Goal: Information Seeking & Learning: Find specific fact

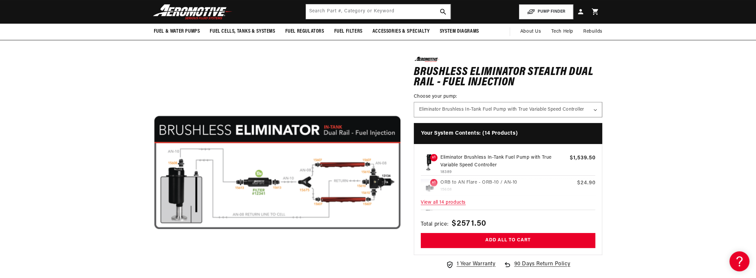
scroll to position [43, 0]
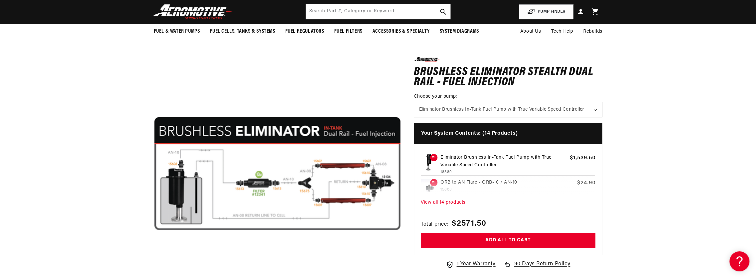
click at [447, 200] on span "View all 14 products" at bounding box center [508, 202] width 175 height 14
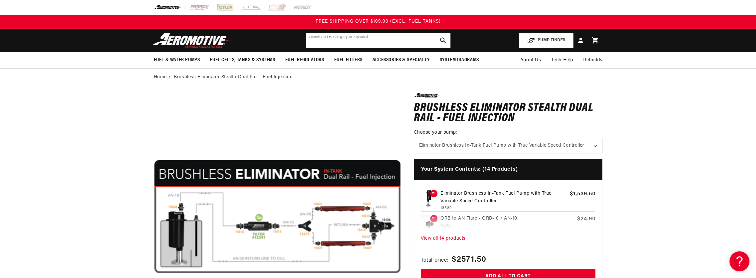
click at [374, 37] on input "text" at bounding box center [378, 40] width 144 height 15
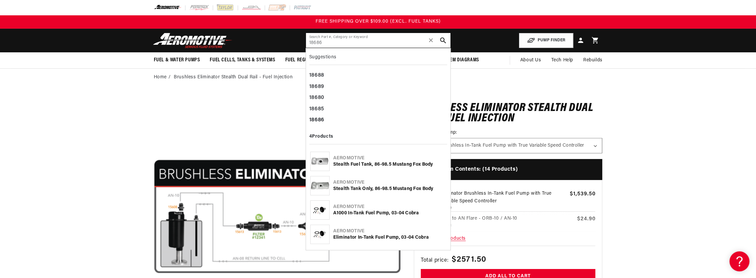
type input "18686"
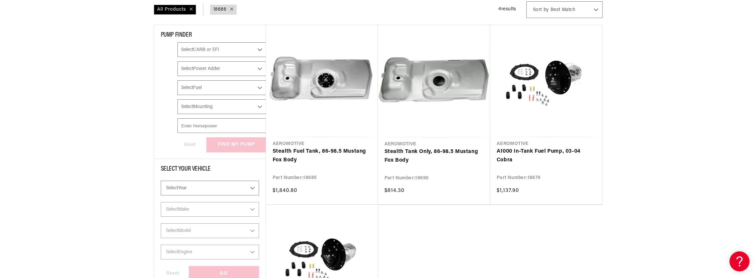
scroll to position [133, 0]
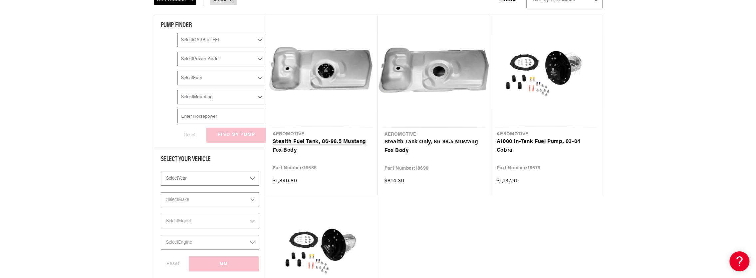
click at [319, 142] on link "Stealth Fuel Tank, 86-98.5 Mustang Fox Body" at bounding box center [322, 145] width 99 height 17
click at [333, 142] on link "Stealth Fuel Tank, 86-98.5 Mustang Fox Body" at bounding box center [322, 145] width 99 height 17
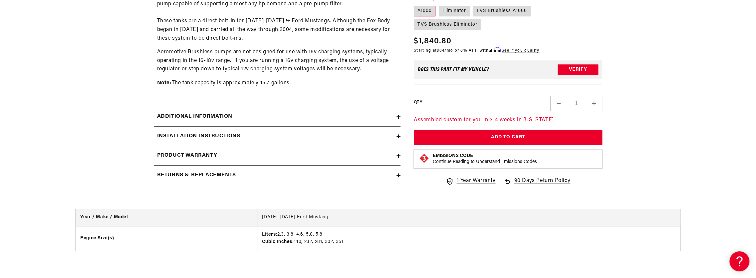
scroll to position [499, 0]
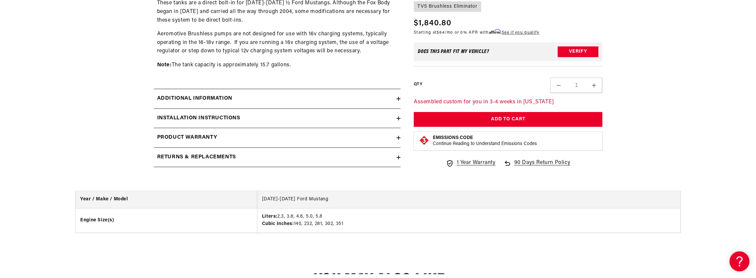
click at [397, 118] on icon at bounding box center [398, 118] width 4 height 0
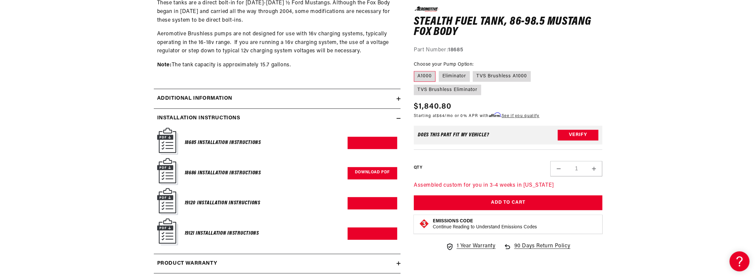
click at [366, 171] on link "Download PDF" at bounding box center [372, 173] width 50 height 12
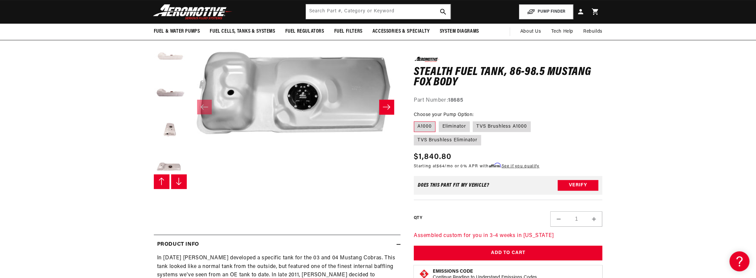
scroll to position [0, 0]
click at [386, 108] on icon "Slide right" at bounding box center [386, 107] width 8 height 7
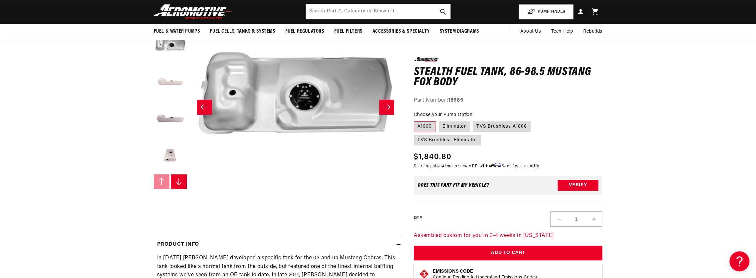
scroll to position [0, 210]
click at [386, 108] on icon "Slide right" at bounding box center [386, 107] width 8 height 7
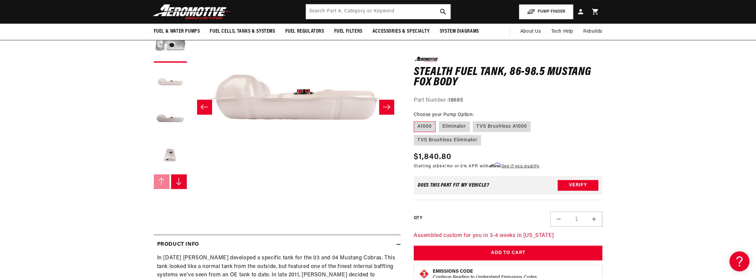
scroll to position [0, 420]
click at [386, 107] on icon "Slide right" at bounding box center [386, 107] width 8 height 7
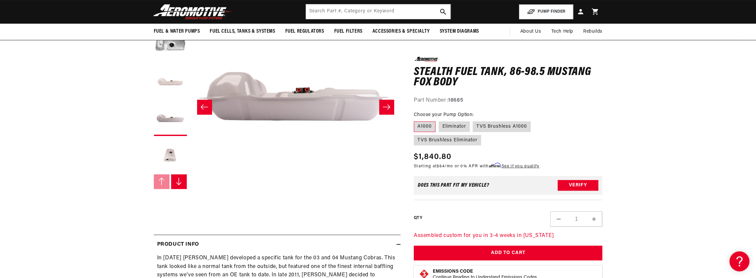
click at [386, 107] on icon "Slide right" at bounding box center [386, 107] width 8 height 7
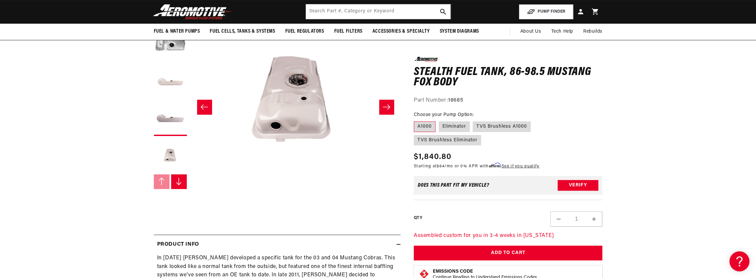
scroll to position [0, 840]
click at [386, 107] on icon "Slide right" at bounding box center [386, 107] width 8 height 7
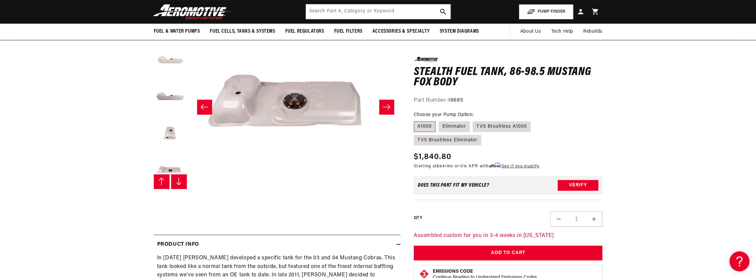
scroll to position [37, 0]
click at [386, 107] on icon "Slide right" at bounding box center [386, 107] width 8 height 7
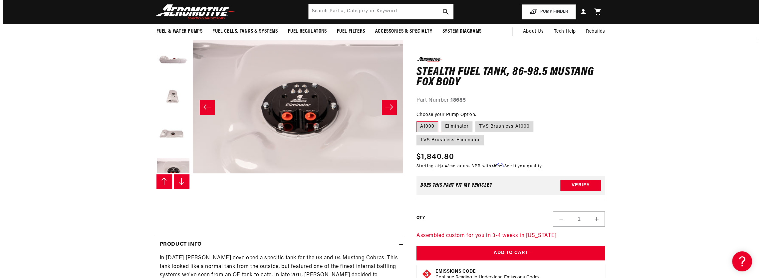
scroll to position [73, 0]
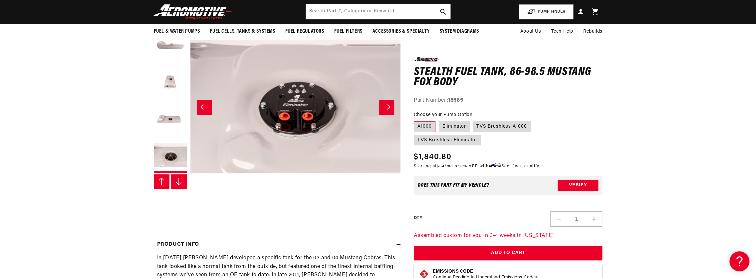
click at [190, 203] on button "Open media 7 in modal" at bounding box center [190, 203] width 0 height 0
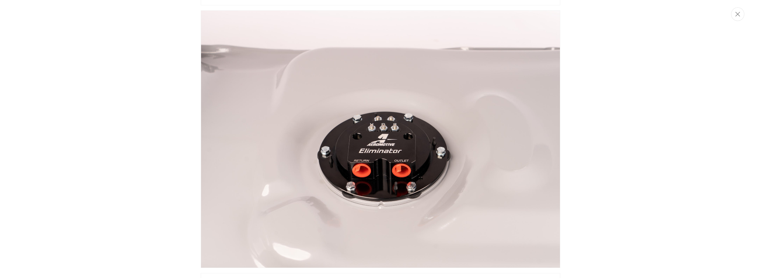
scroll to position [1464, 0]
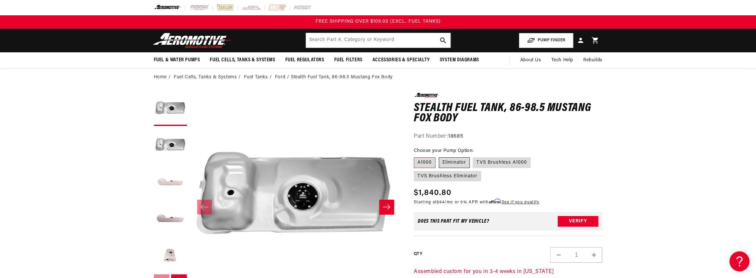
click at [462, 162] on label "Eliminator" at bounding box center [454, 162] width 31 height 11
click at [439, 156] on input "Eliminator" at bounding box center [439, 156] width 0 height 0
radio input "true"
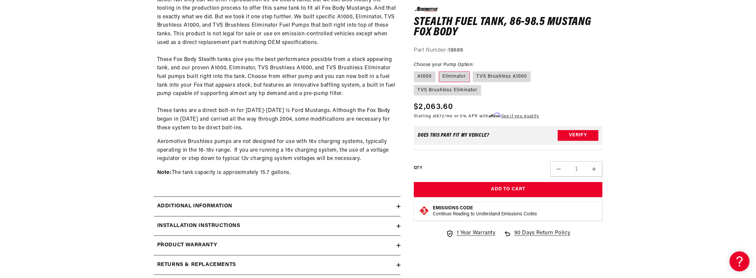
scroll to position [433, 0]
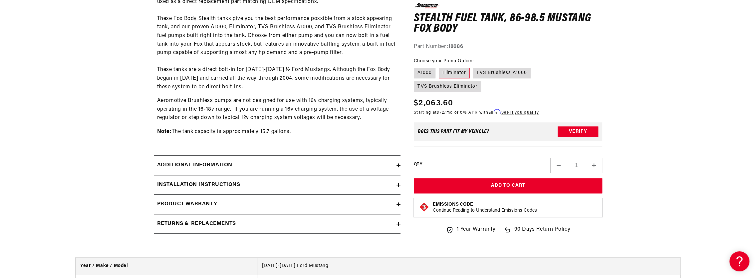
click at [398, 164] on icon at bounding box center [398, 165] width 4 height 4
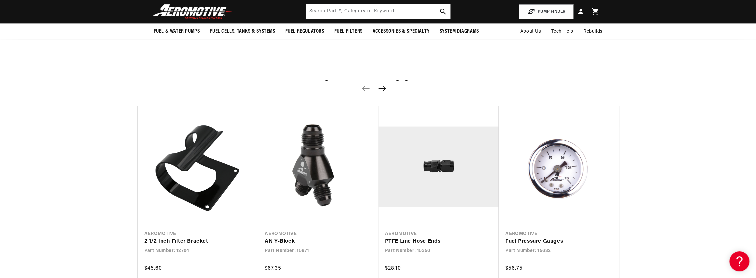
scroll to position [1298, 0]
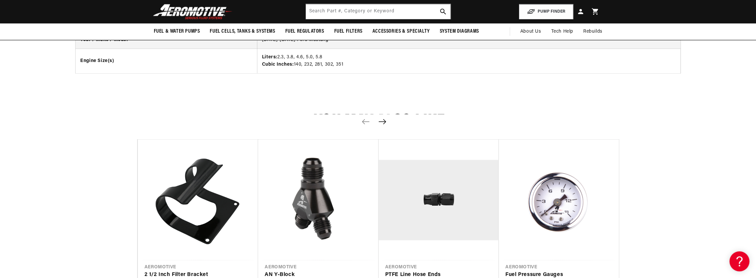
click at [385, 119] on icon "Next slide" at bounding box center [381, 121] width 7 height 5
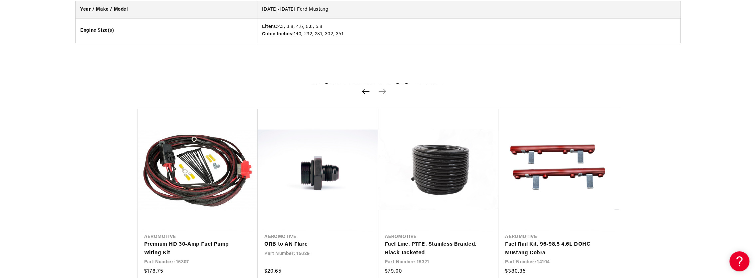
scroll to position [1365, 0]
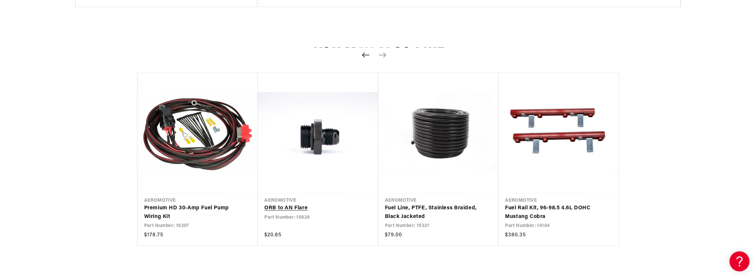
click at [289, 205] on link "ORB to AN Flare" at bounding box center [314, 208] width 101 height 9
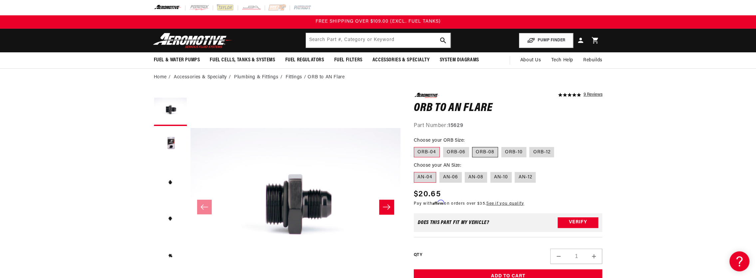
click at [489, 151] on label "ORB-08" at bounding box center [485, 152] width 26 height 11
click at [473, 146] on input "ORB-08" at bounding box center [472, 145] width 0 height 0
radio input "true"
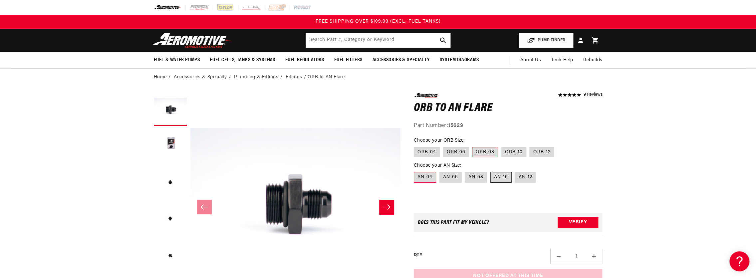
click at [499, 177] on label "AN-10" at bounding box center [500, 177] width 21 height 11
click at [491, 171] on input "AN-10" at bounding box center [490, 170] width 0 height 0
radio input "true"
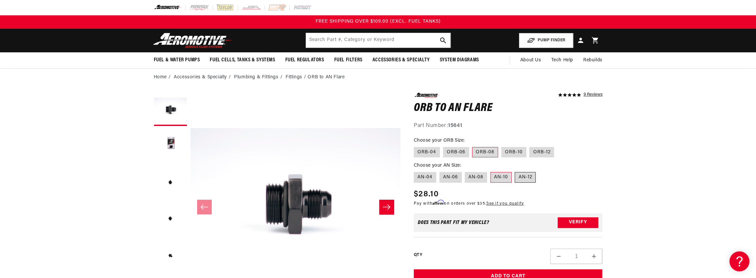
click at [529, 178] on label "AN-12" at bounding box center [525, 177] width 21 height 11
click at [515, 171] on input "AN-12" at bounding box center [515, 170] width 0 height 0
radio input "true"
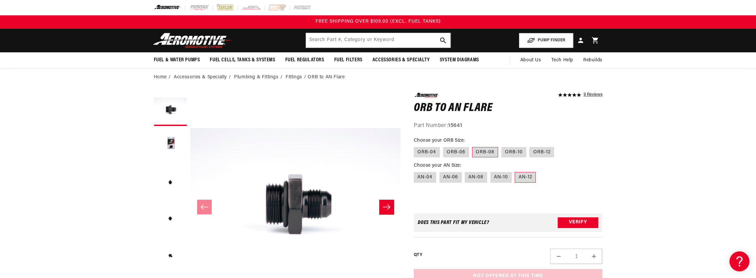
click at [529, 178] on label "AN-12" at bounding box center [525, 177] width 21 height 11
click at [515, 171] on input "AN-12" at bounding box center [515, 170] width 0 height 0
click at [585, 183] on div "5.0 star rating 9 Reviews ORB to AN Flare ORB to AN Flare 5.0 star rating 9 Rev…" at bounding box center [508, 212] width 189 height 238
click at [429, 176] on label "AN-04" at bounding box center [425, 177] width 22 height 11
click at [416, 171] on input "AN-04" at bounding box center [415, 170] width 0 height 0
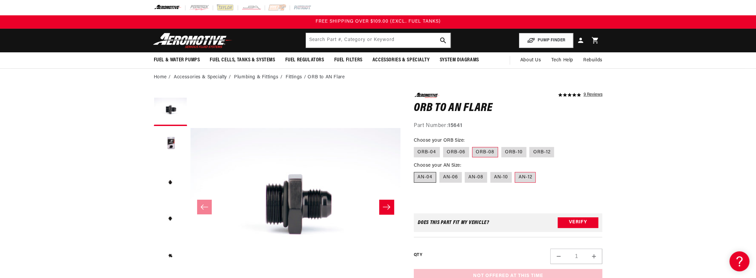
radio input "true"
click at [429, 176] on label "AN-04" at bounding box center [425, 177] width 22 height 11
click at [416, 171] on input "AN-04" at bounding box center [415, 170] width 0 height 0
click at [481, 177] on label "AN-08" at bounding box center [476, 177] width 22 height 11
click at [465, 171] on input "AN-08" at bounding box center [465, 170] width 0 height 0
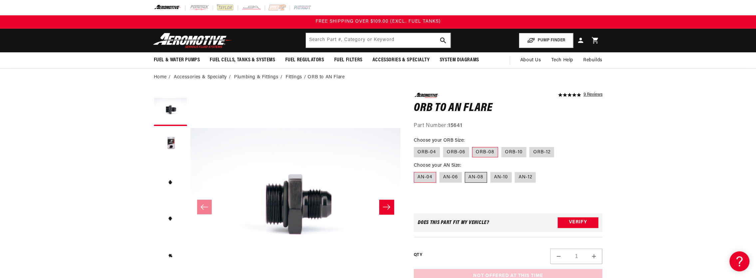
radio input "true"
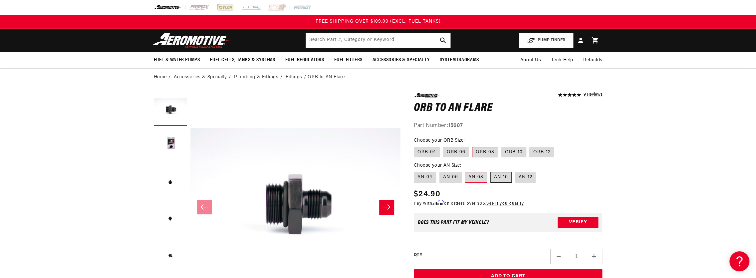
click at [503, 175] on label "AN-10" at bounding box center [500, 177] width 21 height 11
click at [491, 171] on input "AN-10" at bounding box center [490, 170] width 0 height 0
radio input "true"
click at [487, 152] on label "ORB-08" at bounding box center [485, 152] width 26 height 11
click at [473, 146] on input "ORB-08" at bounding box center [472, 145] width 0 height 0
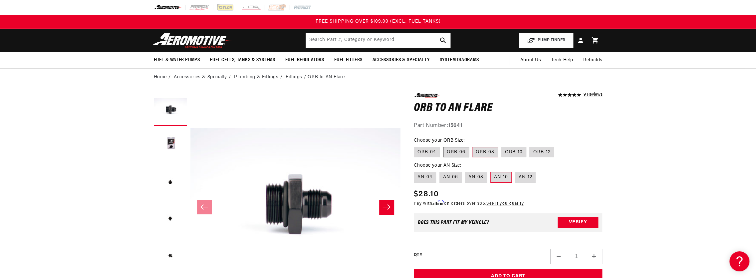
click at [454, 153] on label "ORB-06" at bounding box center [456, 152] width 26 height 11
click at [443, 146] on input "ORB-06" at bounding box center [443, 145] width 0 height 0
radio input "true"
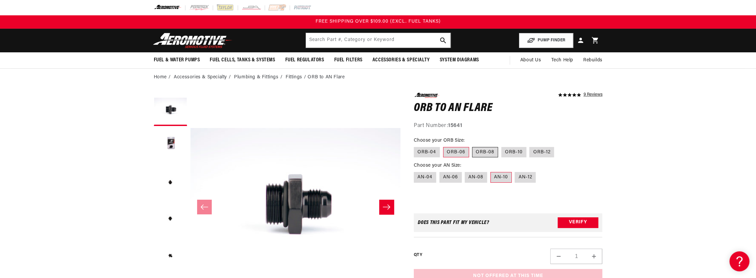
click at [485, 153] on label "ORB-08" at bounding box center [485, 152] width 26 height 11
click at [473, 146] on input "ORB-08" at bounding box center [472, 145] width 0 height 0
radio input "true"
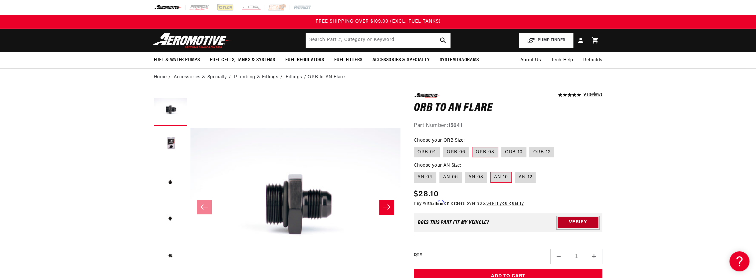
click at [575, 222] on button "Verify" at bounding box center [577, 222] width 41 height 11
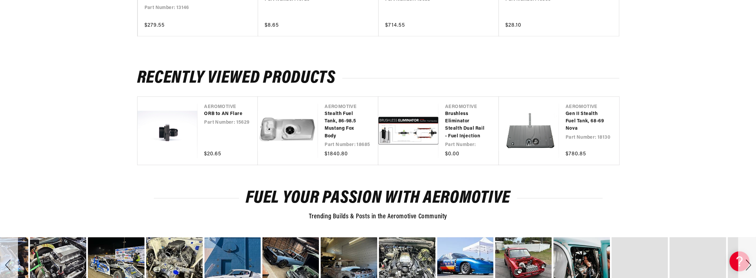
scroll to position [632, 0]
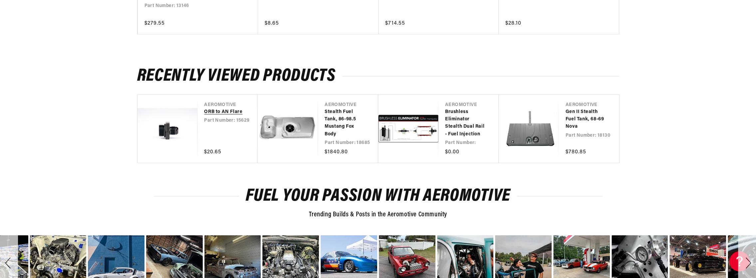
click at [219, 108] on link "ORB to AN Flare" at bounding box center [224, 111] width 40 height 7
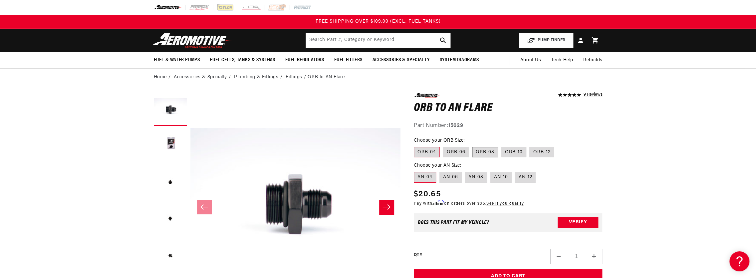
click at [486, 151] on label "ORB-08" at bounding box center [485, 152] width 26 height 11
click at [473, 146] on input "ORB-08" at bounding box center [472, 145] width 0 height 0
radio input "true"
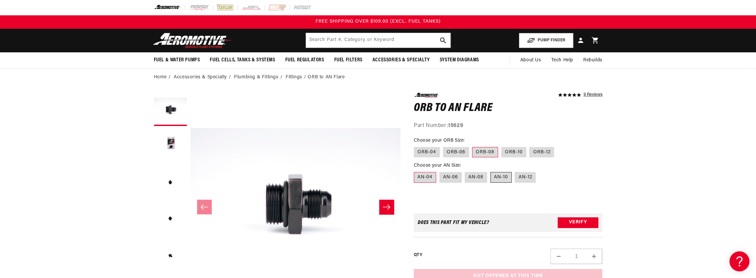
click at [499, 178] on label "AN-10" at bounding box center [500, 177] width 21 height 11
click at [491, 171] on input "AN-10" at bounding box center [490, 170] width 0 height 0
radio input "true"
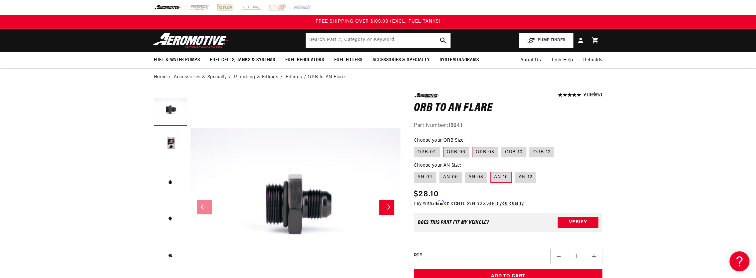
click at [450, 153] on label "ORB-06" at bounding box center [456, 152] width 26 height 11
click at [443, 146] on input "ORB-06" at bounding box center [443, 145] width 0 height 0
radio input "true"
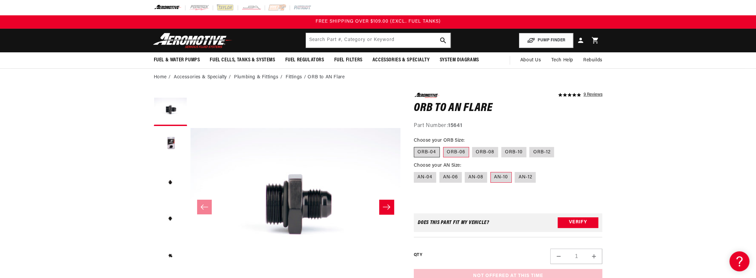
click at [429, 152] on label "ORB-04" at bounding box center [427, 152] width 26 height 11
click at [416, 146] on input "ORB-04" at bounding box center [415, 145] width 0 height 0
radio input "true"
click at [428, 178] on label "AN-04" at bounding box center [425, 177] width 22 height 11
click at [416, 171] on input "AN-04" at bounding box center [415, 170] width 0 height 0
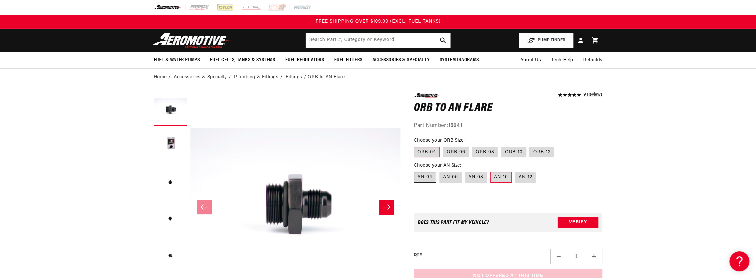
radio input "true"
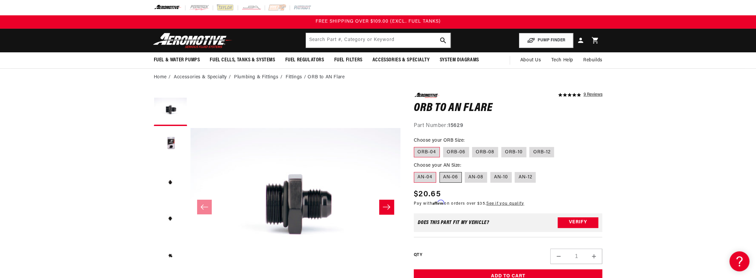
click at [458, 177] on label "AN-06" at bounding box center [450, 177] width 22 height 11
click at [440, 171] on input "AN-06" at bounding box center [439, 170] width 0 height 0
radio input "true"
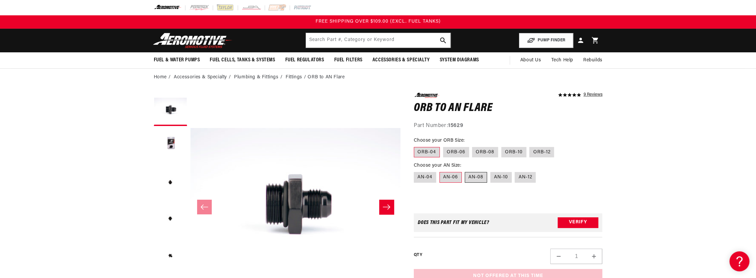
click at [470, 176] on label "AN-08" at bounding box center [476, 177] width 22 height 11
click at [465, 171] on input "AN-08" at bounding box center [465, 170] width 0 height 0
radio input "true"
click at [495, 172] on label "AN-10" at bounding box center [500, 177] width 21 height 11
click at [491, 171] on input "AN-10" at bounding box center [490, 170] width 0 height 0
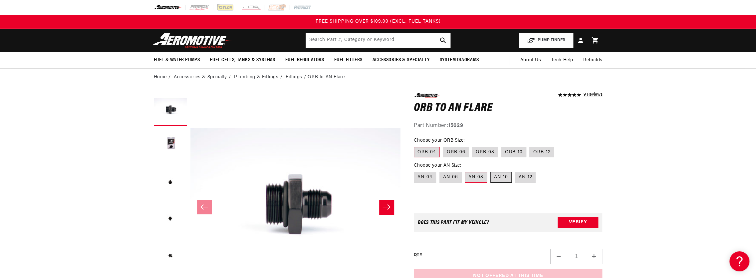
radio input "true"
click at [527, 177] on label "AN-12" at bounding box center [525, 177] width 21 height 11
click at [515, 171] on input "AN-12" at bounding box center [515, 170] width 0 height 0
radio input "true"
click at [496, 174] on label "AN-10" at bounding box center [500, 177] width 21 height 11
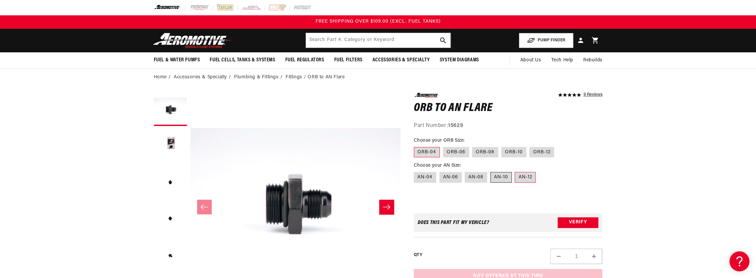
click at [491, 171] on input "AN-10" at bounding box center [490, 170] width 0 height 0
radio input "true"
click at [484, 153] on label "ORB-08" at bounding box center [485, 152] width 26 height 11
click at [473, 146] on input "ORB-08" at bounding box center [472, 145] width 0 height 0
radio input "true"
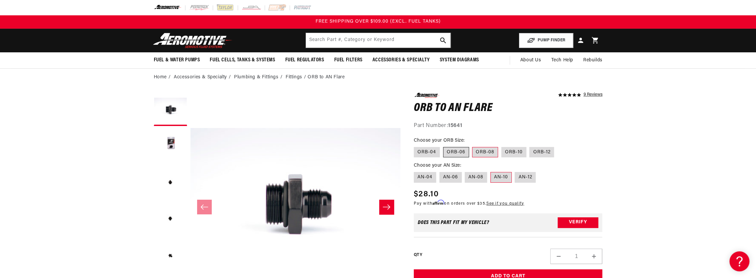
click at [454, 153] on label "ORB-06" at bounding box center [456, 152] width 26 height 11
click at [443, 146] on input "ORB-06" at bounding box center [443, 145] width 0 height 0
radio input "true"
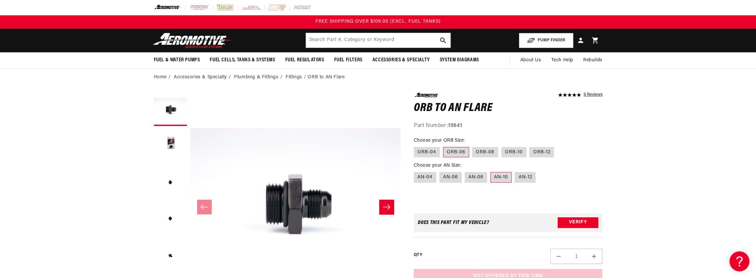
click at [411, 151] on div "5.0 star rating 9 Reviews ORB to AN Flare ORB to AN Flare 5.0 star rating 9 Rev…" at bounding box center [501, 267] width 202 height 348
click at [429, 152] on label "ORB-04" at bounding box center [427, 152] width 26 height 11
click at [416, 146] on input "ORB-04" at bounding box center [415, 145] width 0 height 0
radio input "true"
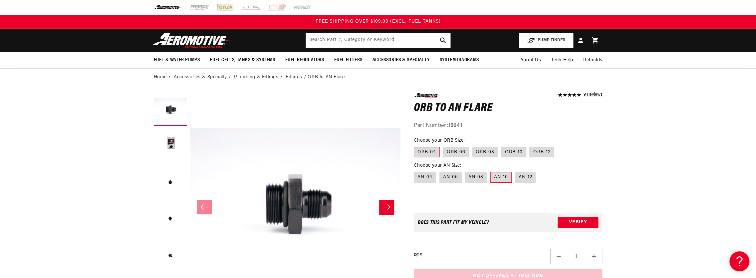
click at [429, 152] on label "ORB-04" at bounding box center [427, 152] width 26 height 11
click at [416, 146] on input "ORB-04" at bounding box center [415, 145] width 0 height 0
click at [516, 153] on label "ORB-10" at bounding box center [513, 152] width 25 height 11
click at [502, 146] on input "ORB-10" at bounding box center [501, 145] width 0 height 0
radio input "true"
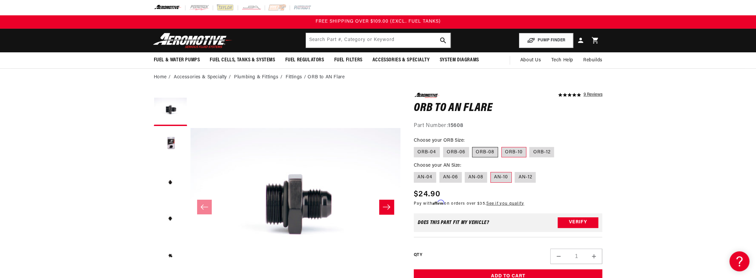
click at [480, 151] on label "ORB-08" at bounding box center [485, 152] width 26 height 11
click at [473, 146] on input "ORB-08" at bounding box center [472, 145] width 0 height 0
radio input "true"
click at [480, 176] on label "AN-08" at bounding box center [476, 177] width 22 height 11
click at [465, 171] on input "AN-08" at bounding box center [465, 170] width 0 height 0
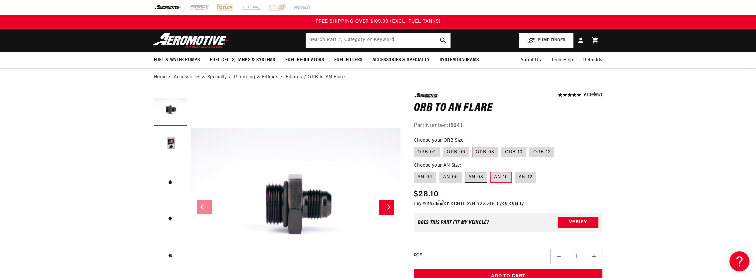
radio input "true"
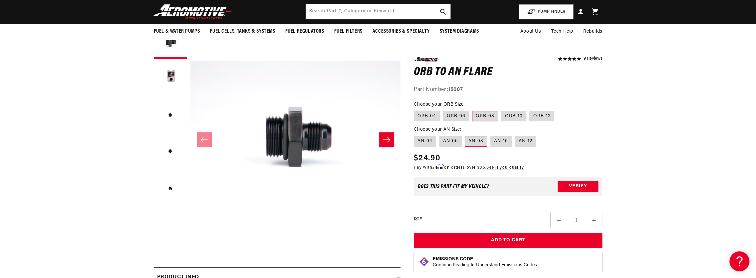
scroll to position [67, 0]
click at [503, 138] on label "AN-10" at bounding box center [500, 141] width 21 height 11
click at [491, 135] on input "AN-10" at bounding box center [490, 134] width 0 height 0
radio input "true"
click at [510, 115] on label "ORB-10" at bounding box center [513, 115] width 25 height 11
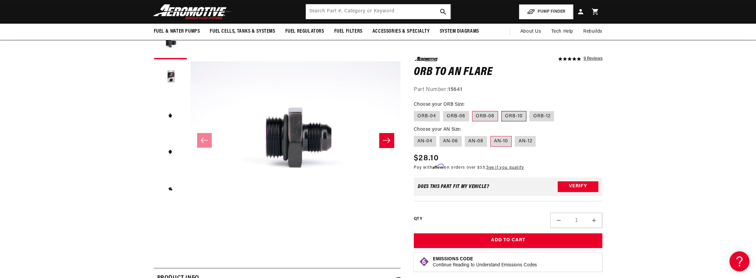
click at [502, 110] on input "ORB-10" at bounding box center [501, 109] width 0 height 0
radio input "true"
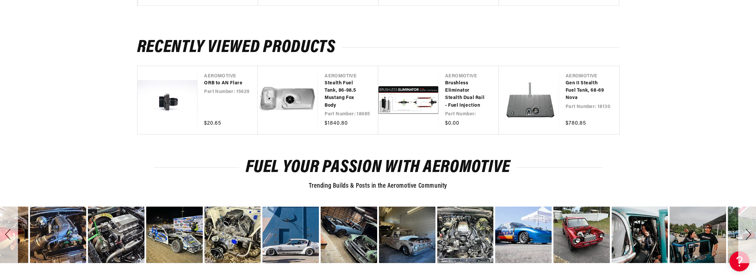
scroll to position [666, 0]
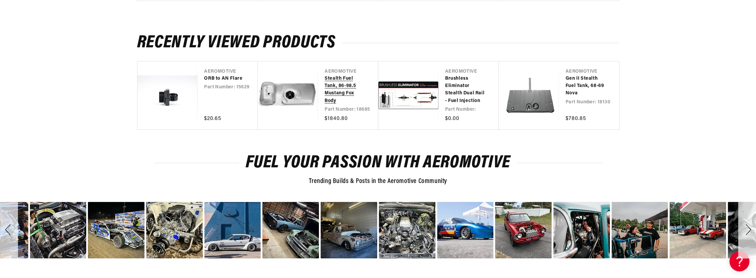
click at [346, 75] on link "Stealth Fuel Tank, 86-98.5 Mustang Fox Body" at bounding box center [345, 90] width 40 height 30
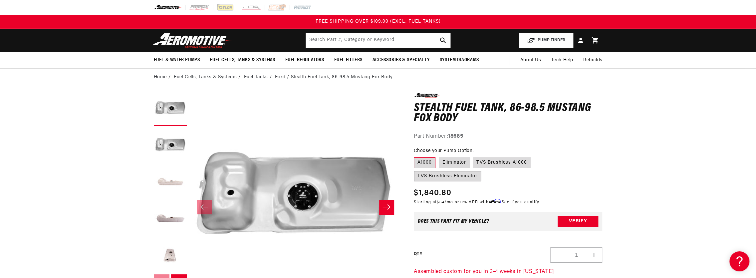
click at [481, 171] on label "TVS Brushless Eliminator" at bounding box center [447, 176] width 67 height 11
click at [534, 156] on input "TVS Brushless Eliminator" at bounding box center [534, 156] width 0 height 0
radio input "true"
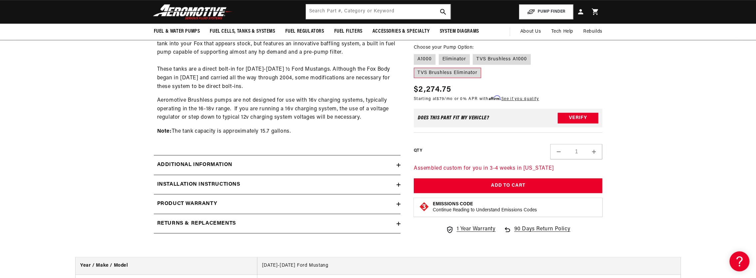
scroll to position [433, 0]
click at [397, 183] on icon at bounding box center [398, 185] width 4 height 4
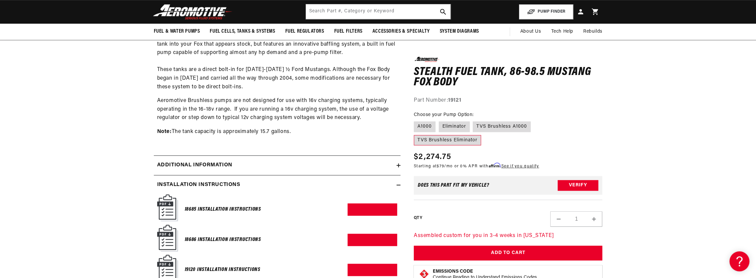
click at [397, 183] on icon at bounding box center [398, 185] width 4 height 4
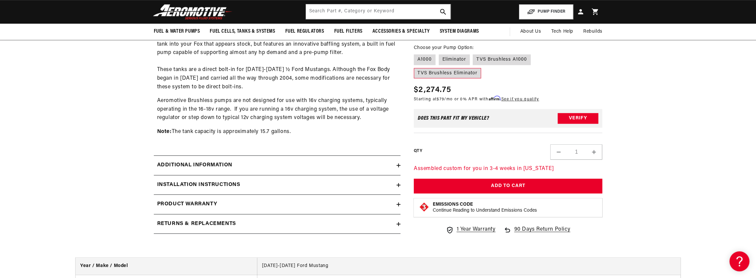
click at [397, 165] on icon at bounding box center [398, 165] width 4 height 0
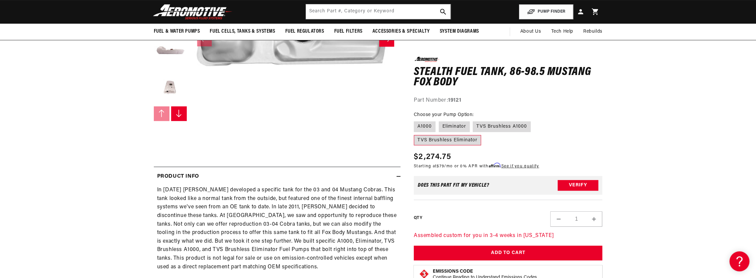
scroll to position [0, 0]
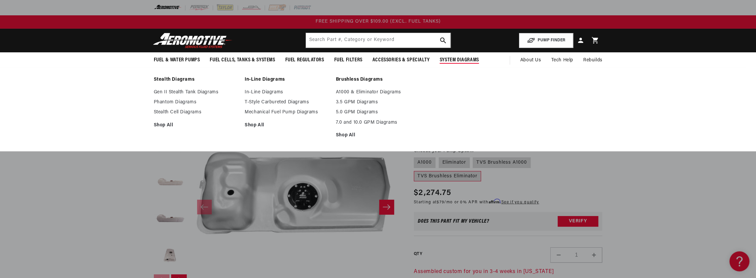
click at [459, 59] on span "System Diagrams" at bounding box center [459, 60] width 39 height 7
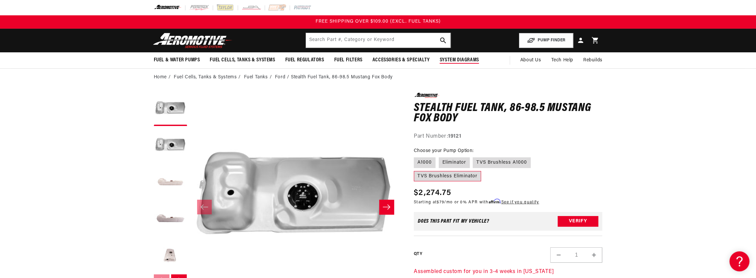
click at [451, 58] on span "System Diagrams" at bounding box center [459, 60] width 39 height 7
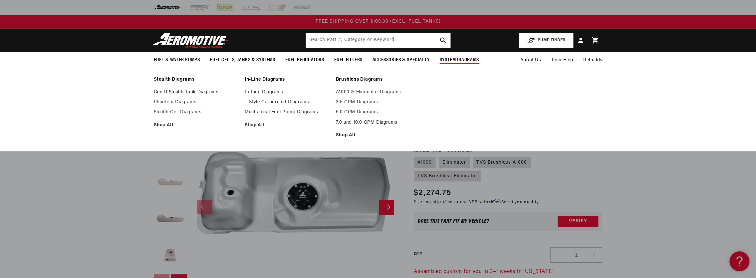
click at [162, 92] on link "Gen II Stealth Tank Diagrams" at bounding box center [196, 92] width 85 height 6
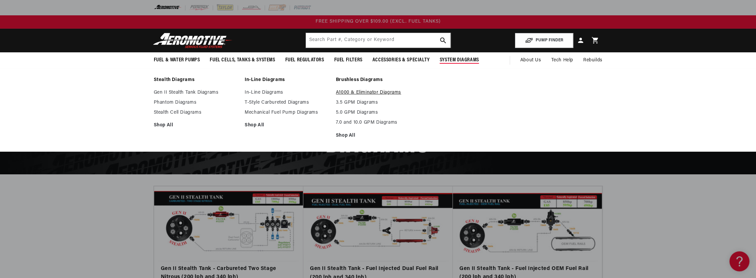
click at [350, 92] on link "A1000 & Eliminator Diagrams" at bounding box center [378, 93] width 85 height 6
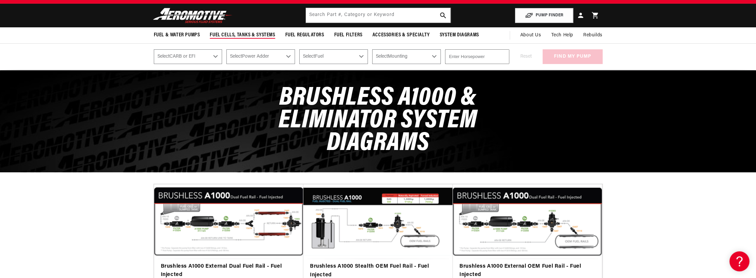
scroll to position [33, 0]
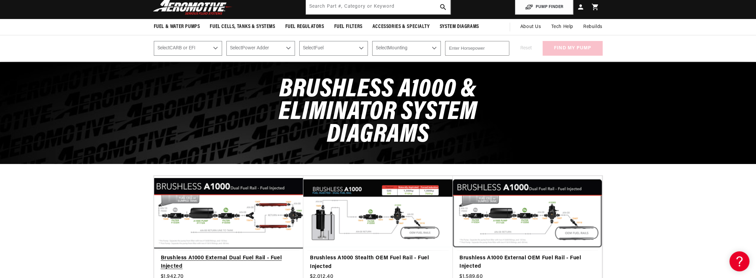
click at [205, 254] on link "Brushless A1000 External Dual Fuel Rail - Fuel Injected" at bounding box center [229, 262] width 136 height 17
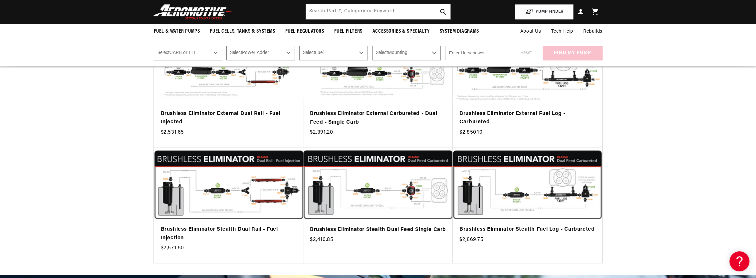
scroll to position [399, 0]
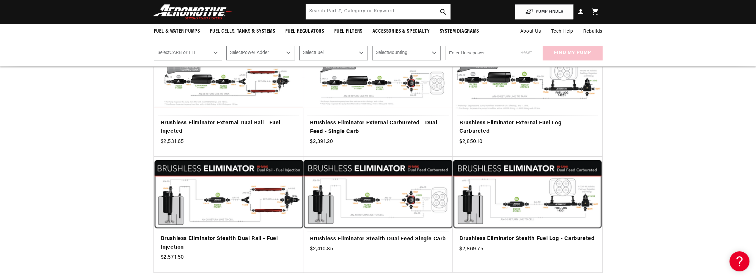
click at [638, 132] on div "Load Previous Products Brushless A1000 External Dual Fuel Rail - Fuel Injected" at bounding box center [378, 40] width 756 height 487
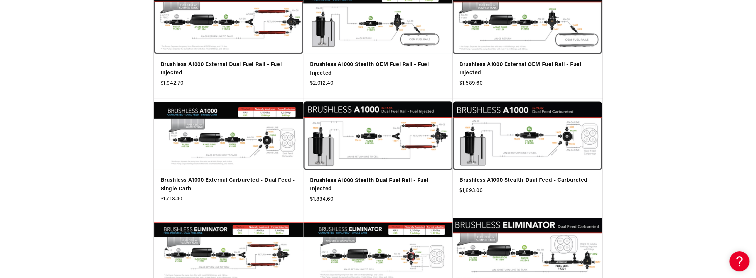
scroll to position [233, 0]
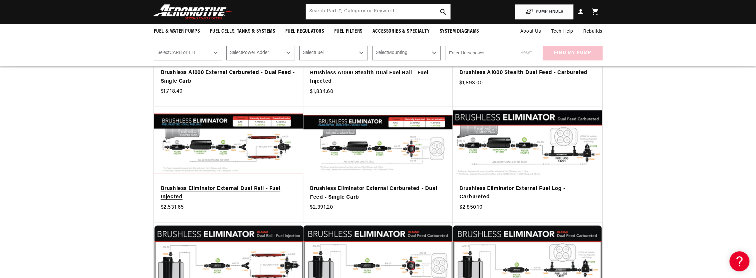
scroll to position [333, 0]
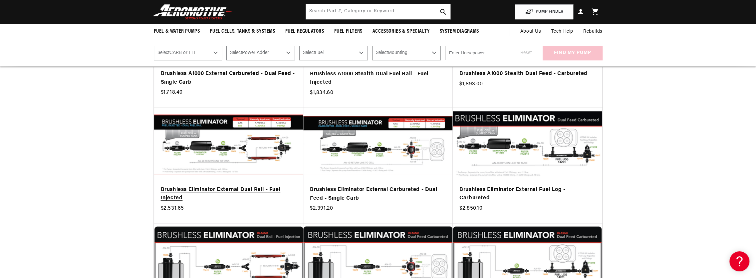
click at [246, 185] on link "Brushless Eliminator External Dual Rail - Fuel Injected" at bounding box center [229, 193] width 136 height 17
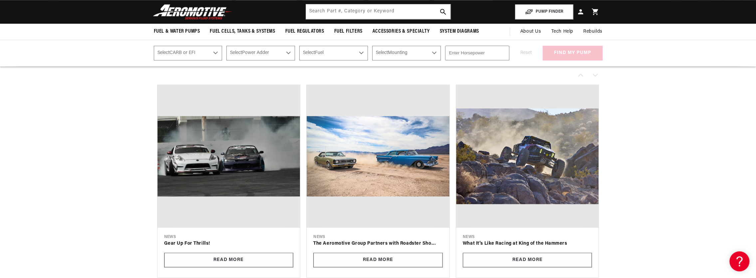
scroll to position [799, 0]
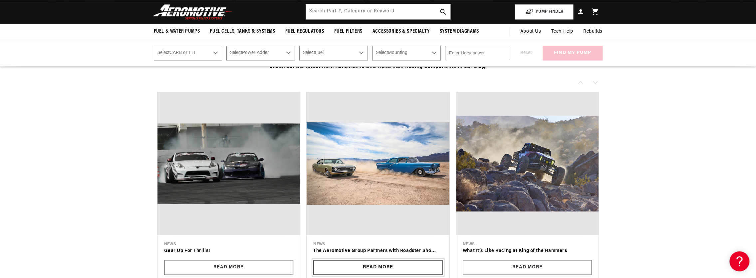
click at [376, 268] on link "Read More" at bounding box center [377, 267] width 129 height 15
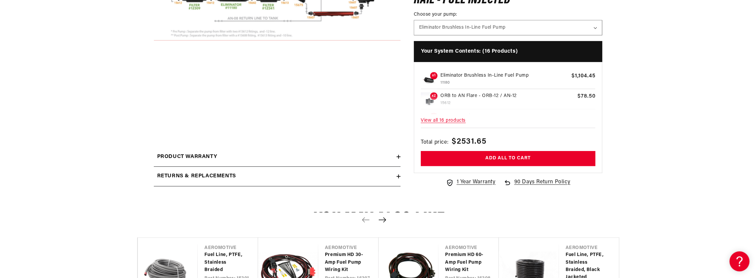
scroll to position [233, 0]
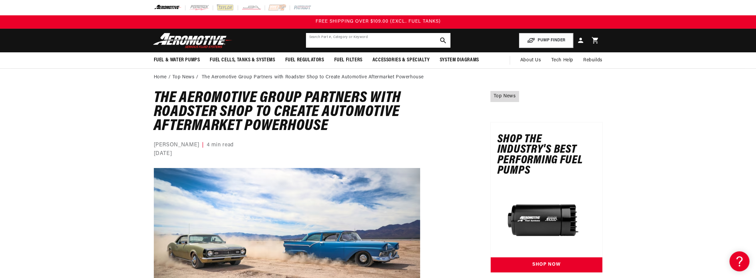
click at [377, 37] on input "text" at bounding box center [378, 40] width 144 height 15
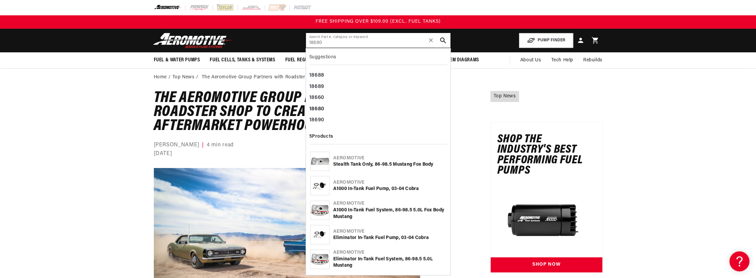
type input "18680"
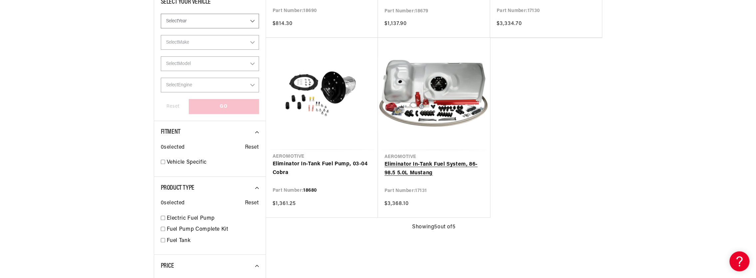
scroll to position [300, 0]
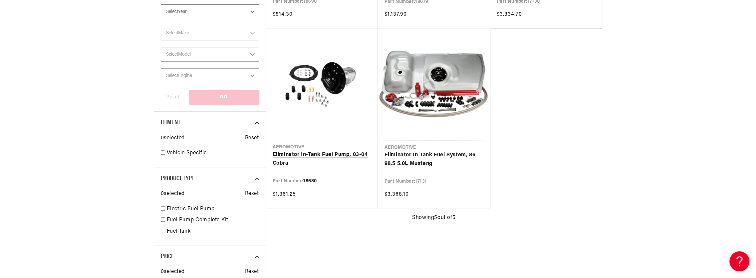
click at [318, 154] on link "Eliminator In-Tank Fuel Pump, 03-04 Cobra" at bounding box center [322, 158] width 99 height 17
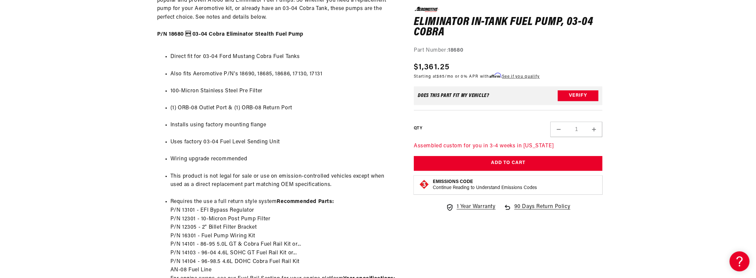
scroll to position [533, 0]
